Goal: Find specific page/section: Locate a particular part of the current website

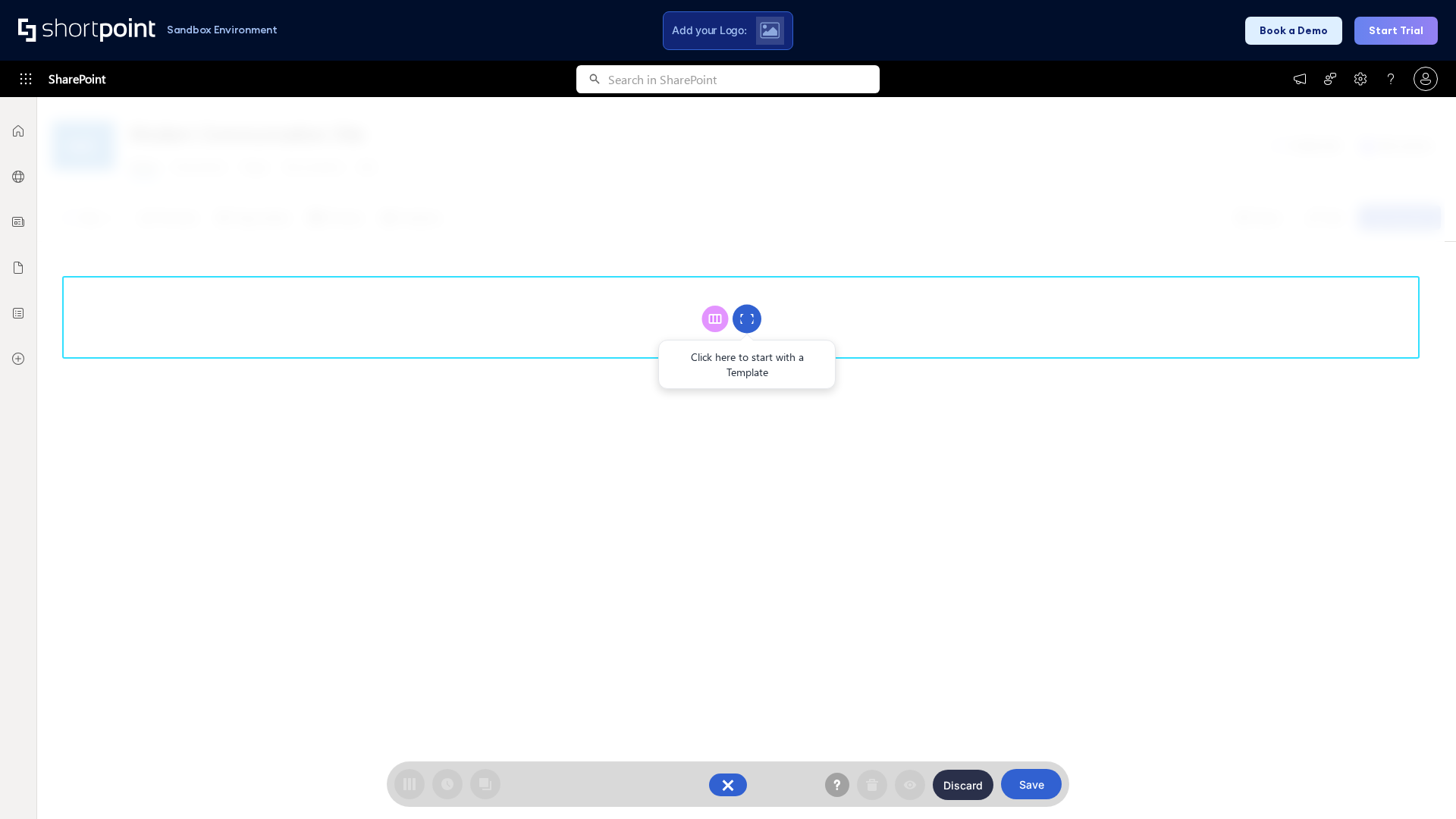
click at [747, 318] on circle at bounding box center [746, 319] width 28 height 28
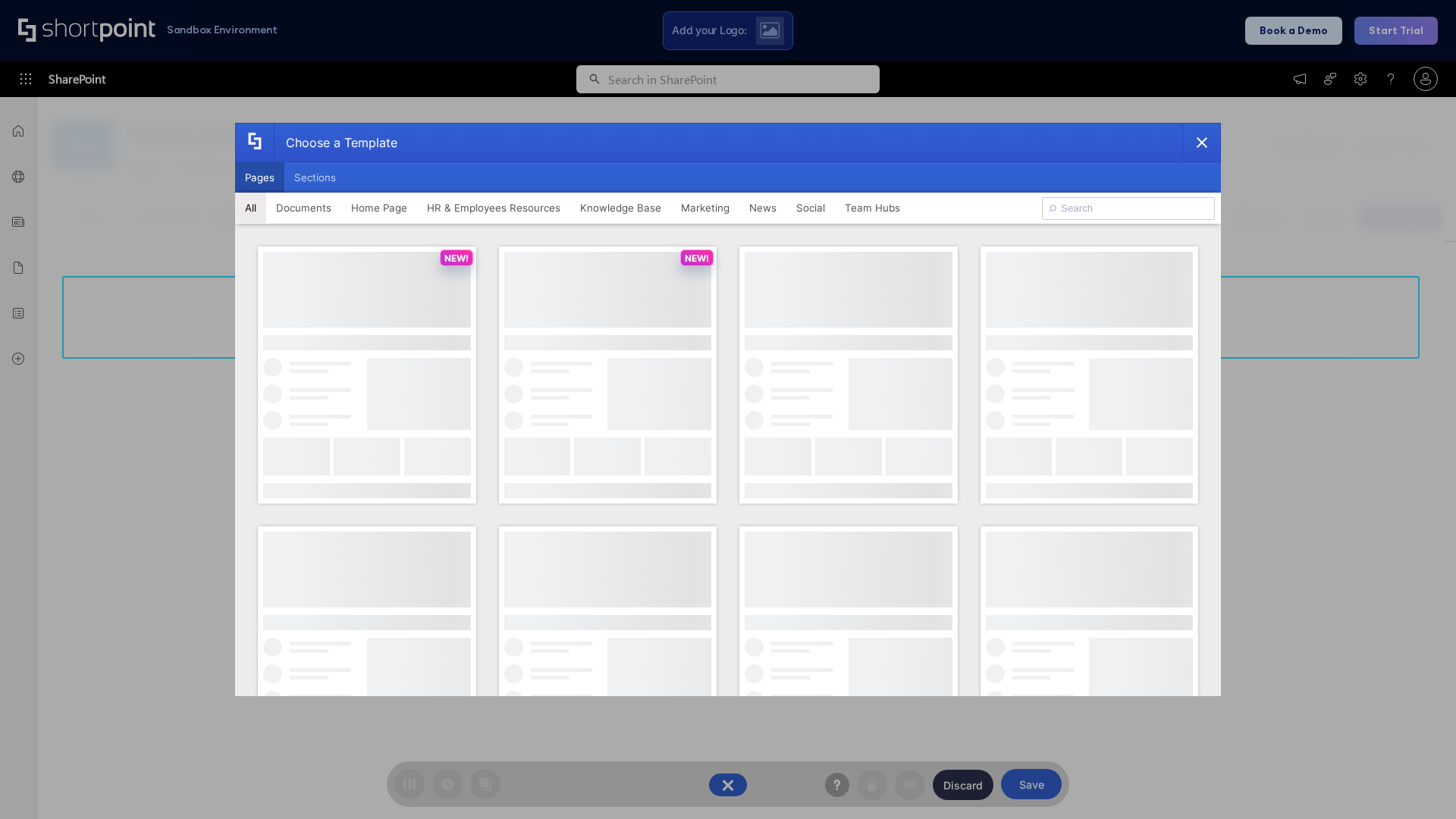
click at [260, 177] on button "Pages" at bounding box center [260, 177] width 50 height 30
type input "HR 5"
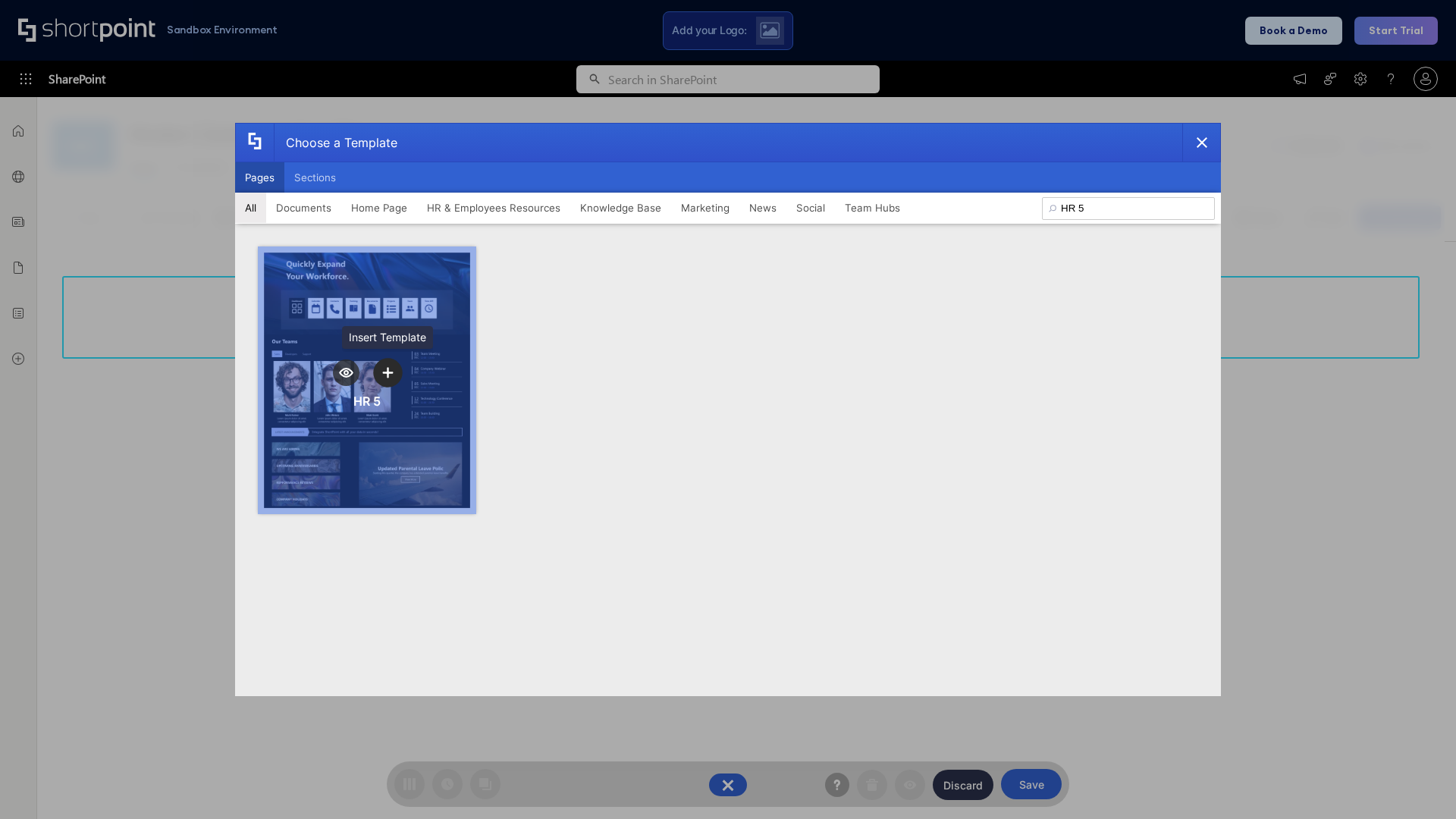
click at [387, 373] on icon "template selector" at bounding box center [387, 372] width 11 height 11
